Goal: Navigation & Orientation: Find specific page/section

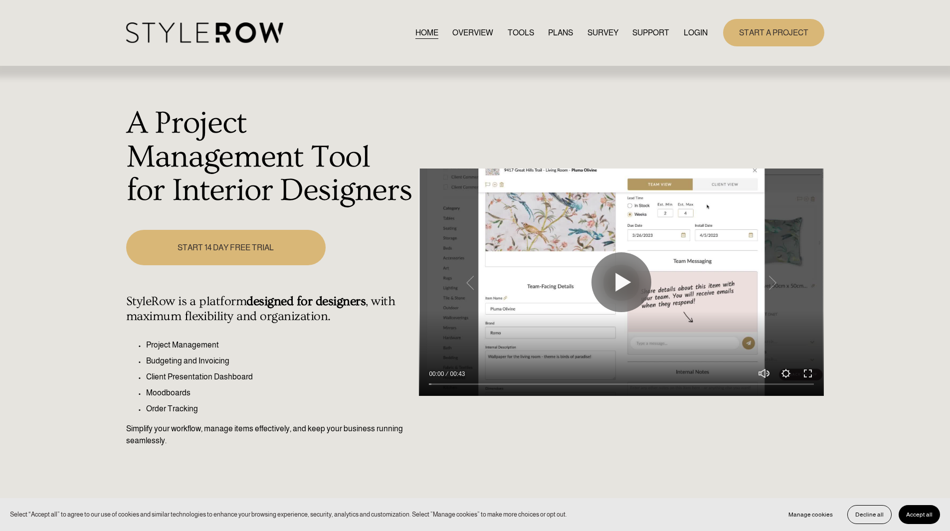
drag, startPoint x: 0, startPoint y: 0, endPoint x: 705, endPoint y: 32, distance: 705.5
click at [705, 32] on link "LOGIN" at bounding box center [696, 32] width 24 height 13
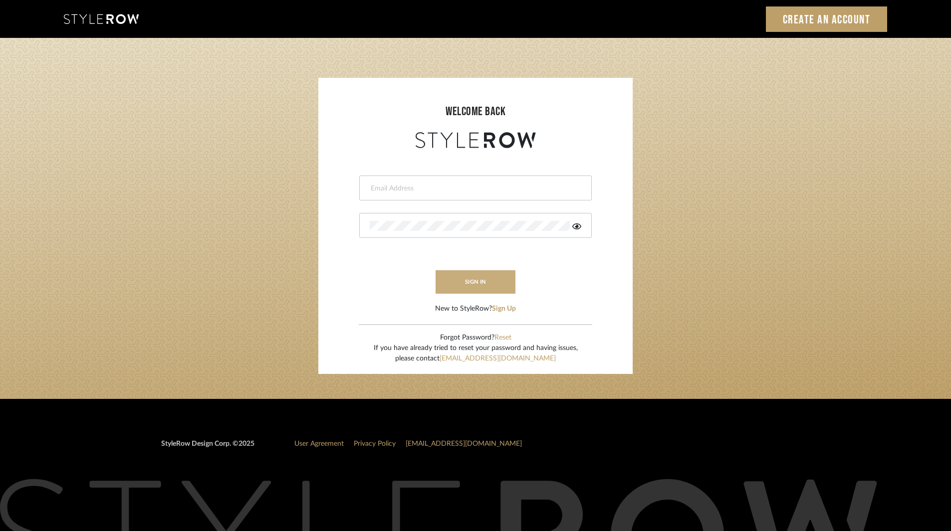
type input "ksears@morgantewilson.com"
click at [483, 292] on button "sign in" at bounding box center [475, 281] width 80 height 23
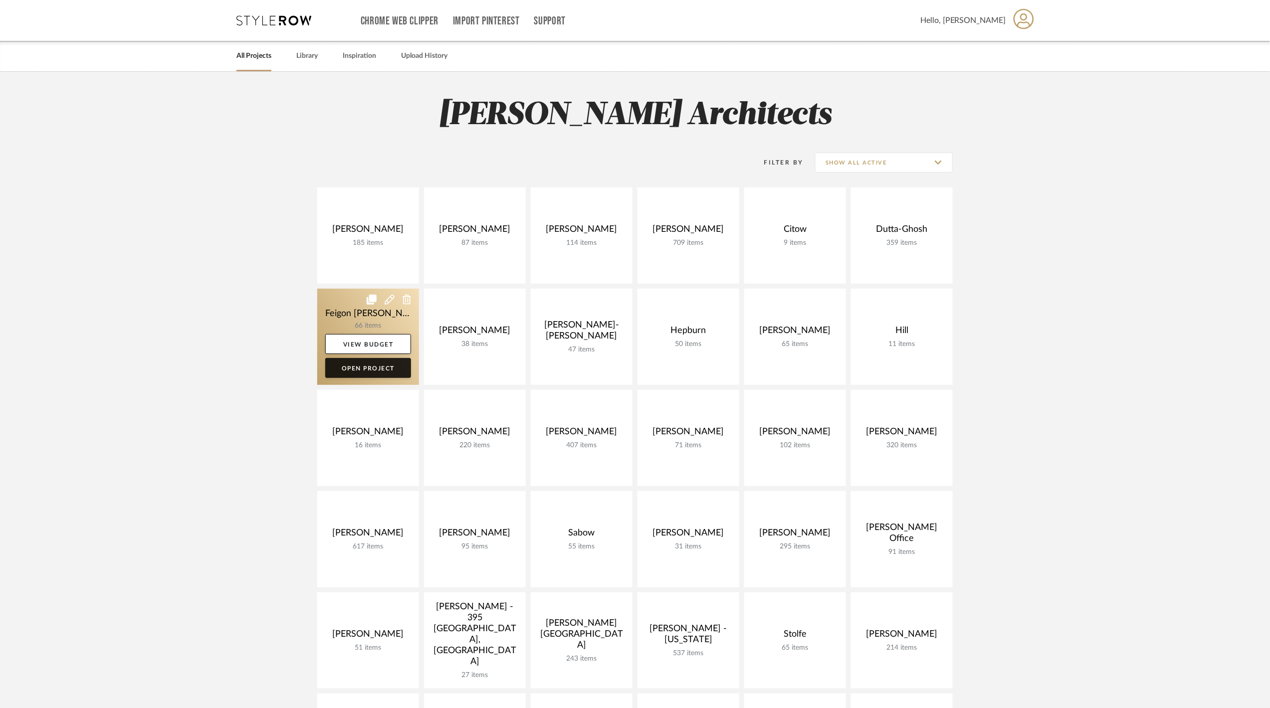
scroll to position [200, 0]
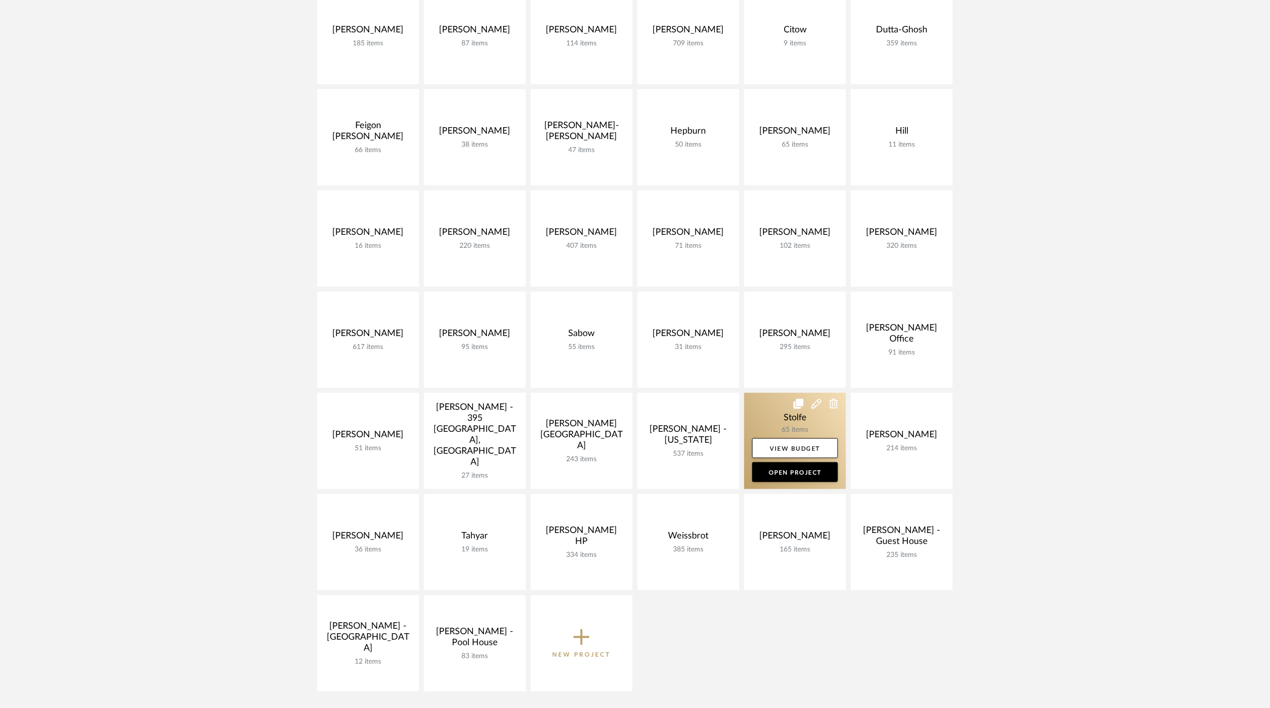
click at [785, 426] on link at bounding box center [795, 441] width 102 height 96
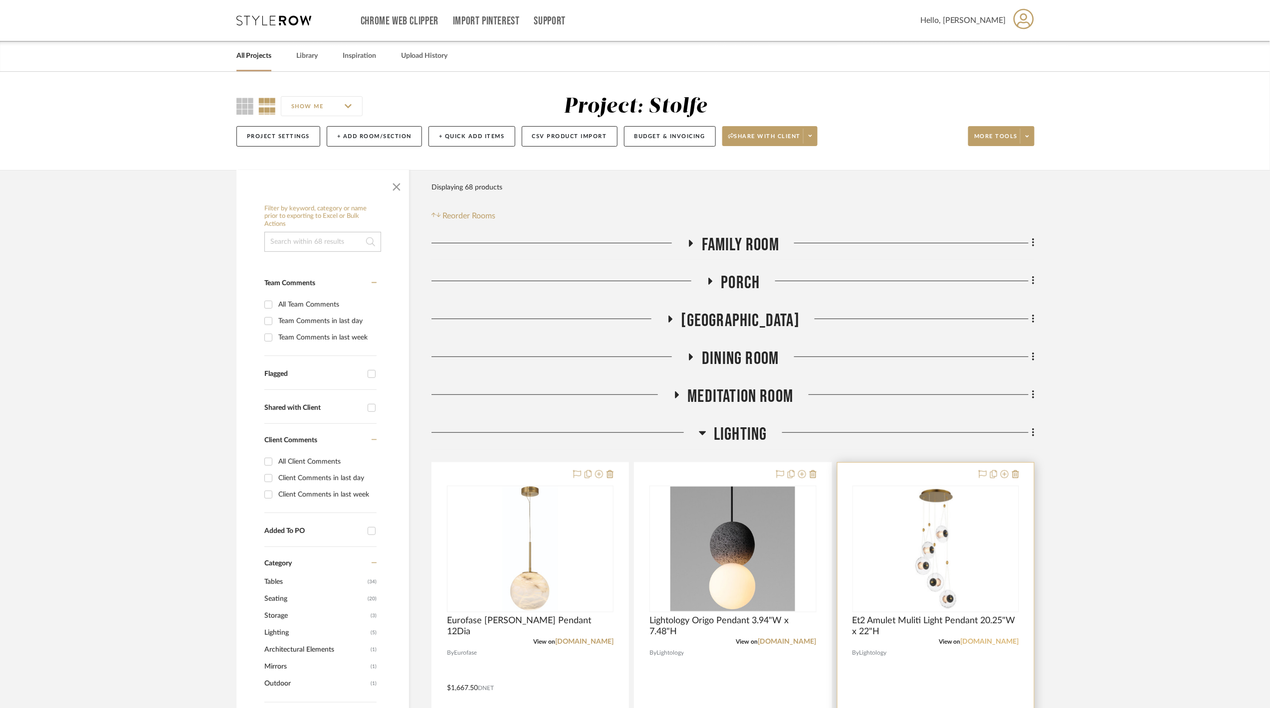
click at [1003, 644] on link "lightology.com" at bounding box center [990, 641] width 58 height 7
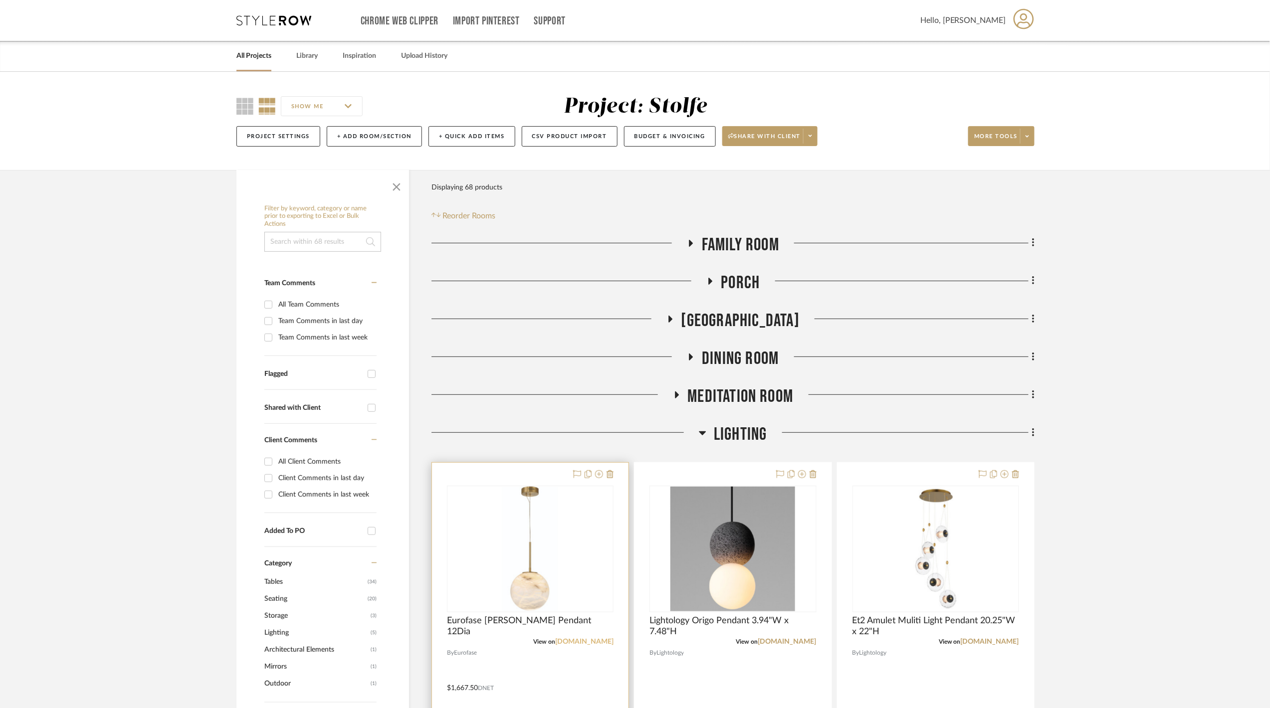
click at [585, 643] on link "lightology.com" at bounding box center [584, 641] width 58 height 7
